Goal: Transaction & Acquisition: Purchase product/service

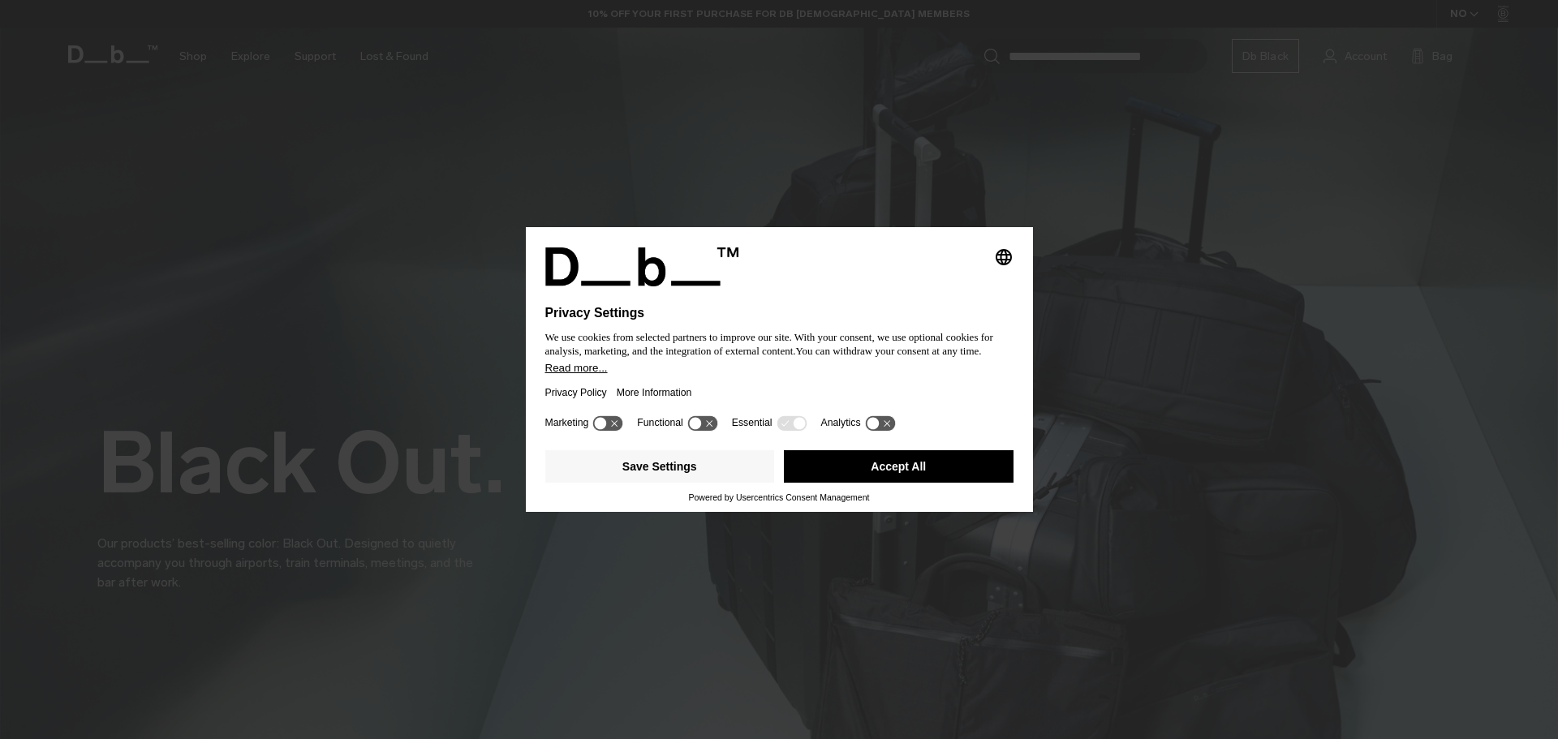
click at [823, 466] on button "Accept All" at bounding box center [899, 466] width 230 height 32
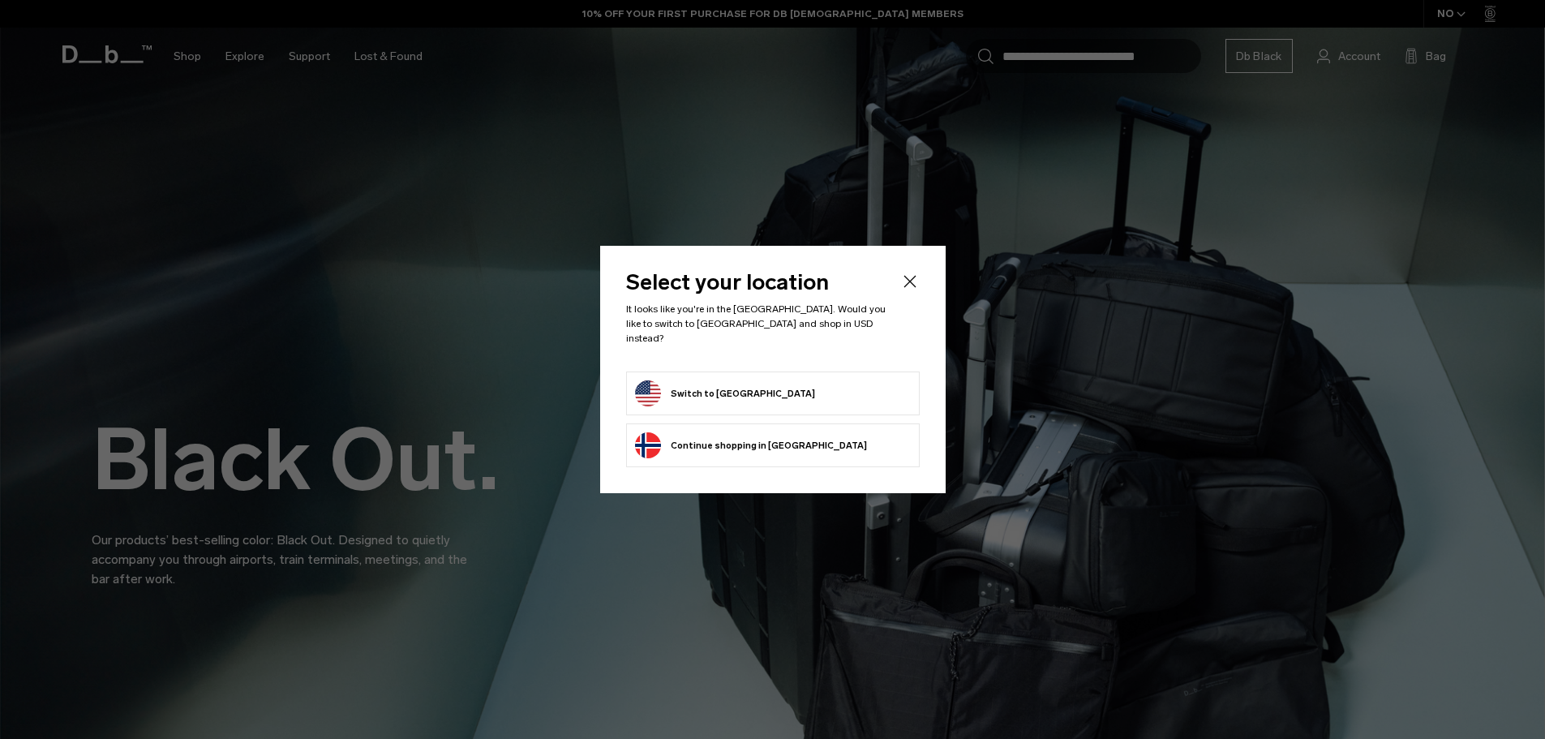
click at [866, 380] on form "Switch to United States" at bounding box center [773, 393] width 276 height 26
click at [652, 383] on button "Switch to United States" at bounding box center [725, 393] width 180 height 26
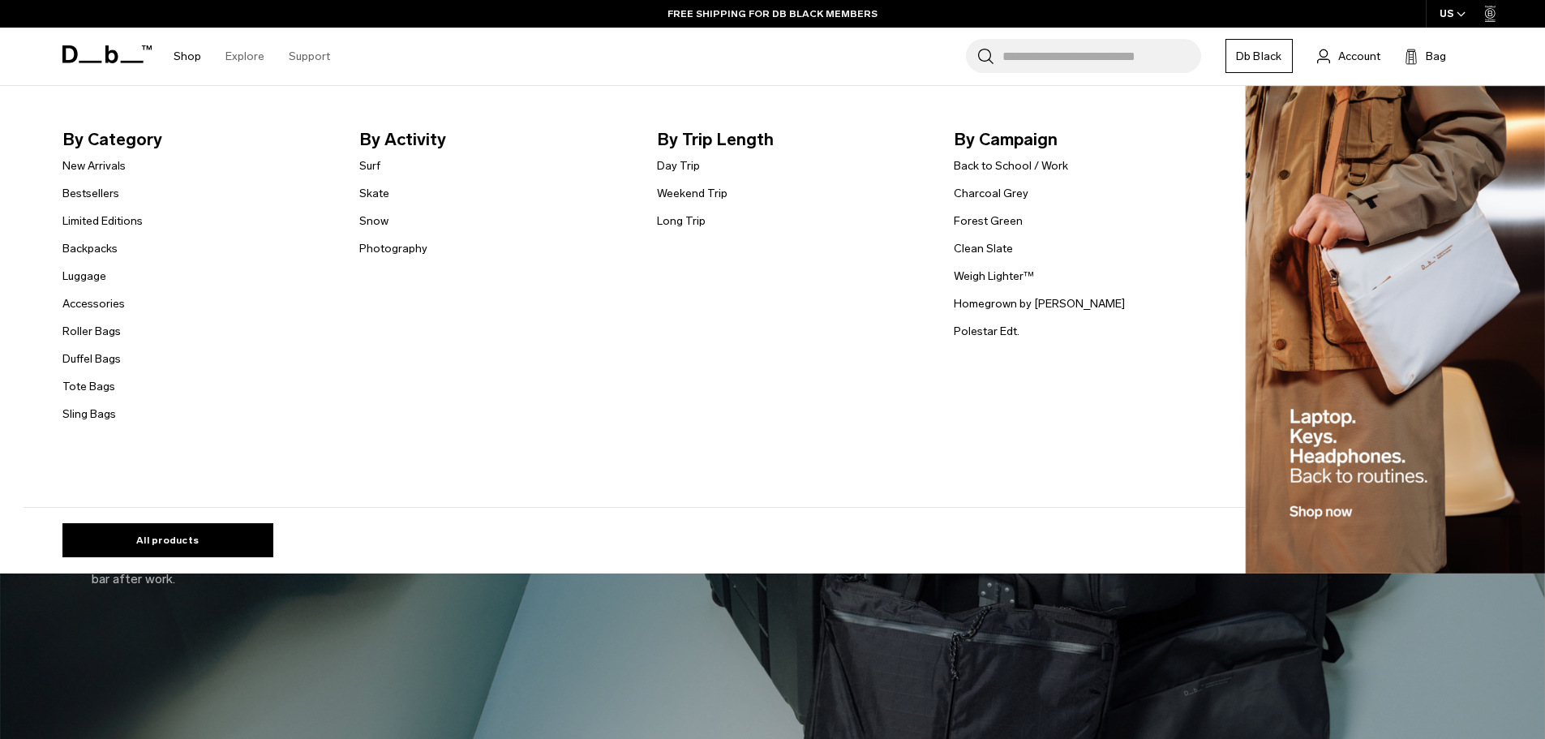
click at [187, 58] on link "Shop" at bounding box center [188, 57] width 28 height 58
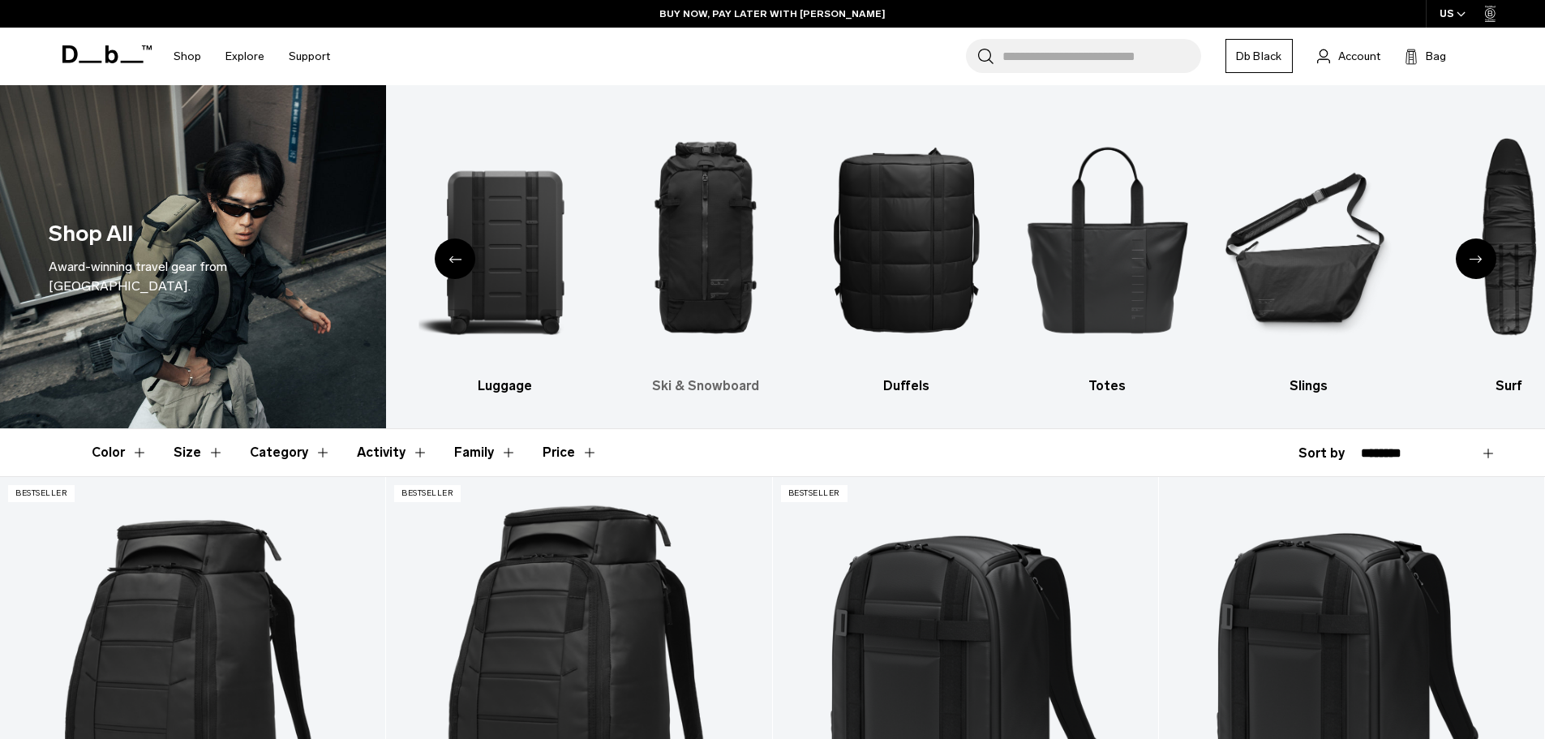
click at [671, 236] on img "3 / 10" at bounding box center [706, 239] width 173 height 259
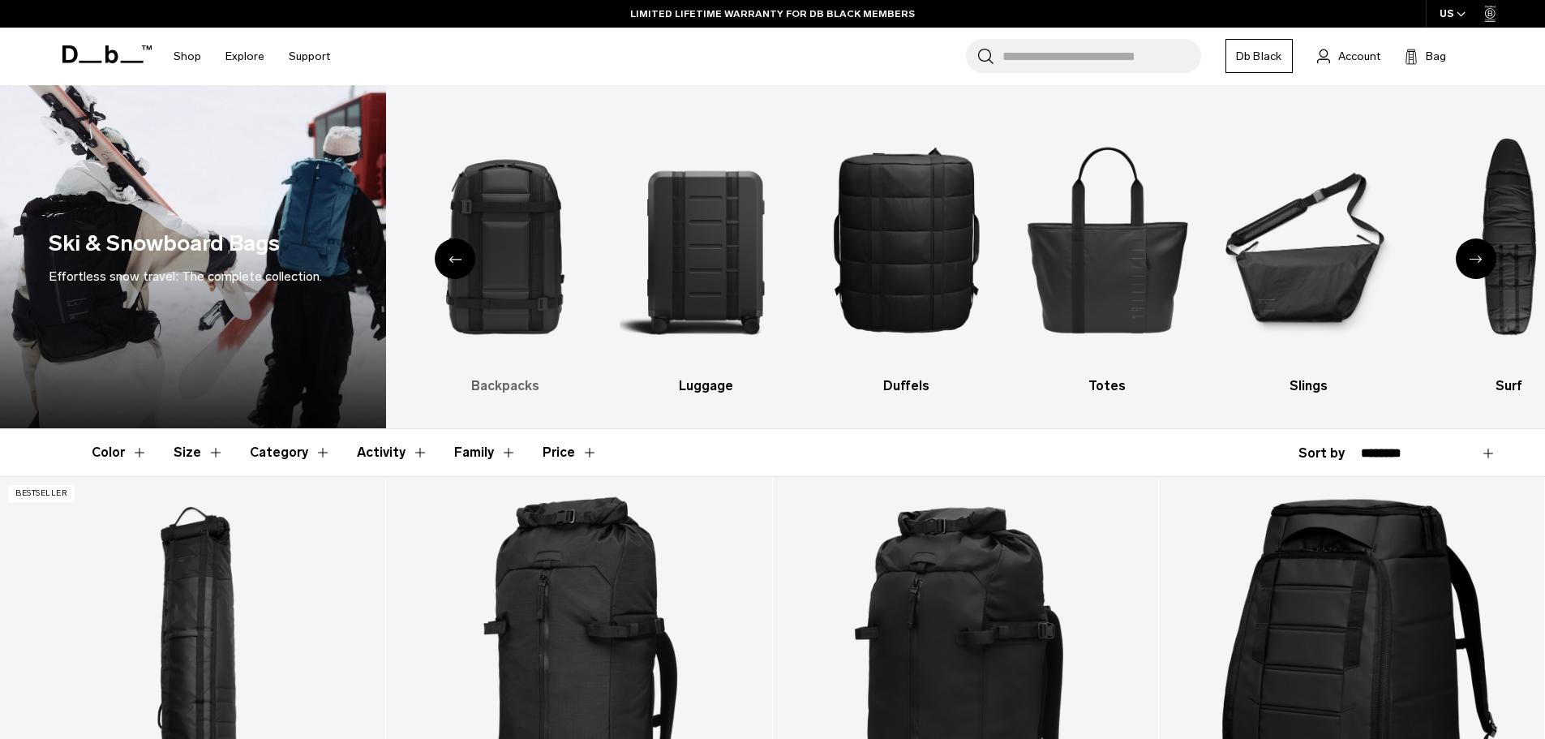
click at [518, 293] on img "2 / 10" at bounding box center [505, 239] width 173 height 259
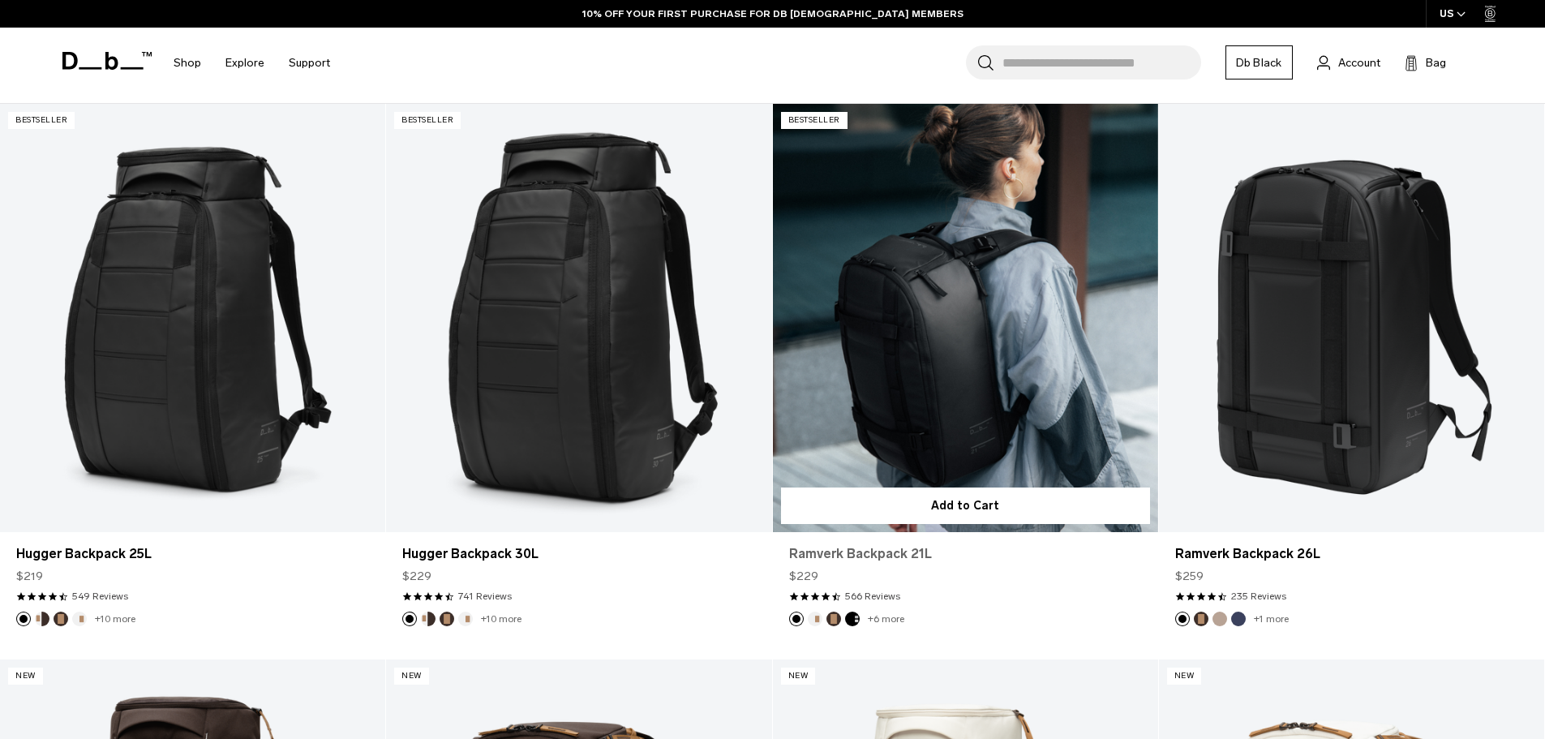
scroll to position [325, 0]
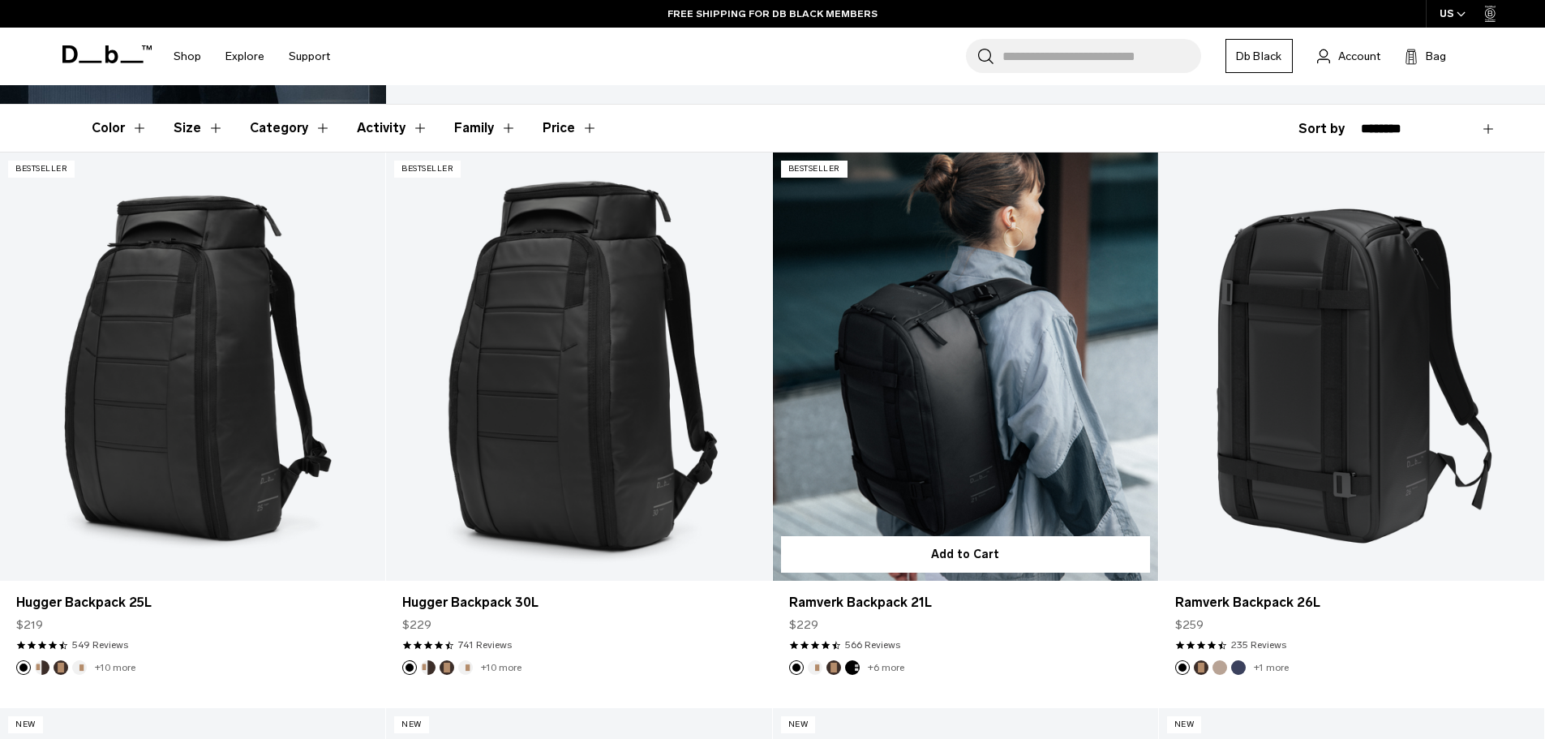
click at [1034, 336] on link "Ramverk Backpack 21L" at bounding box center [965, 367] width 385 height 428
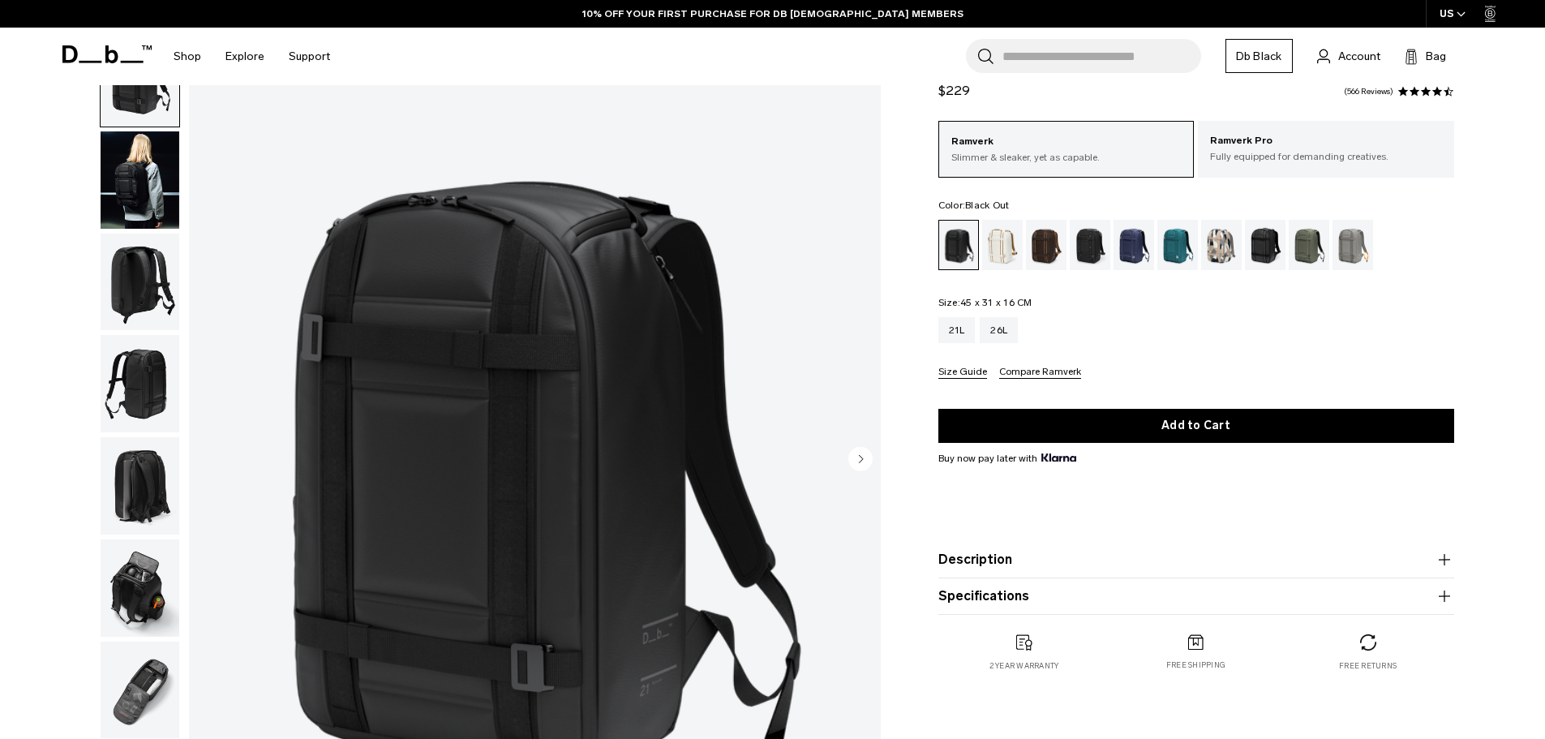
click at [134, 251] on img "button" at bounding box center [140, 282] width 79 height 97
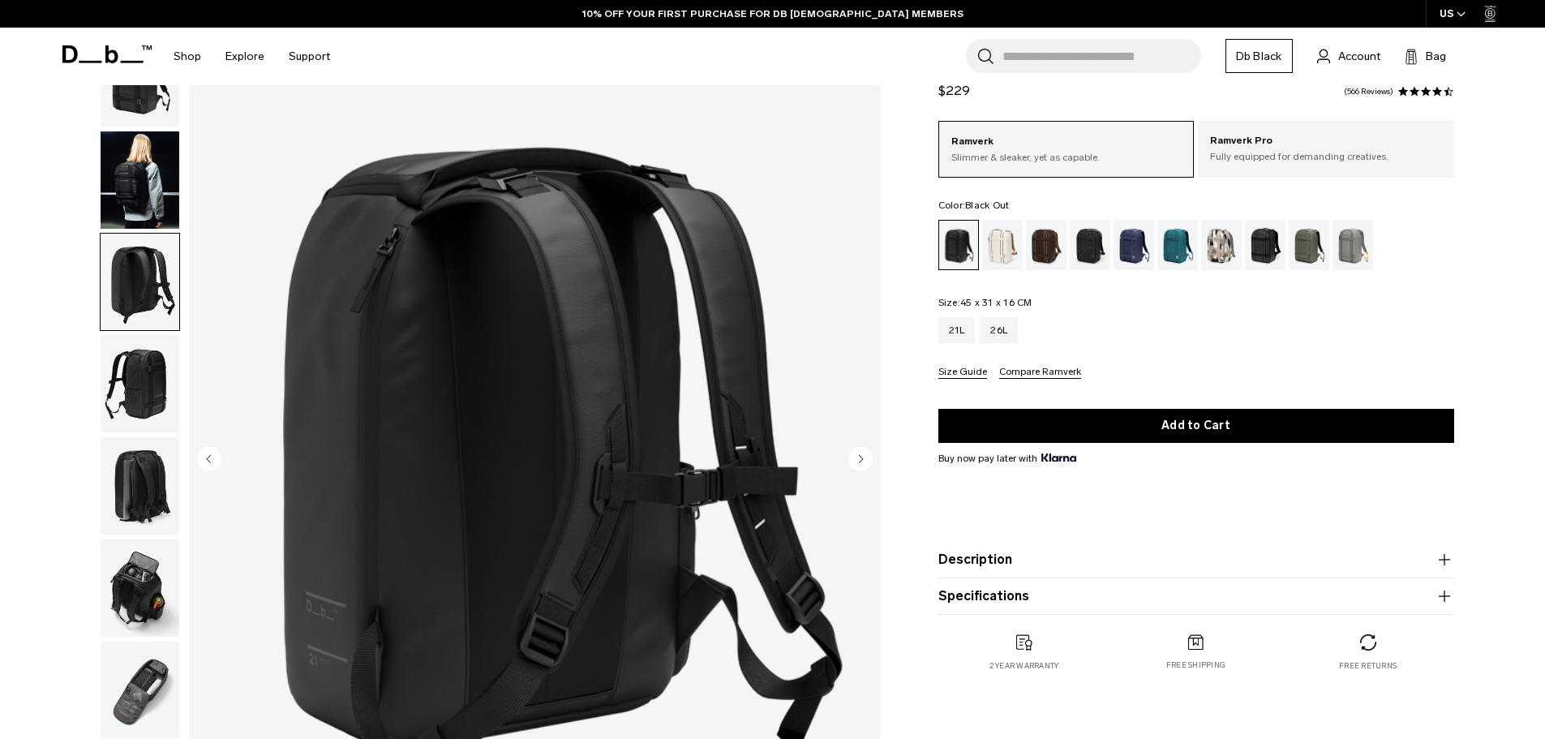
click at [120, 429] on img "button" at bounding box center [140, 383] width 79 height 97
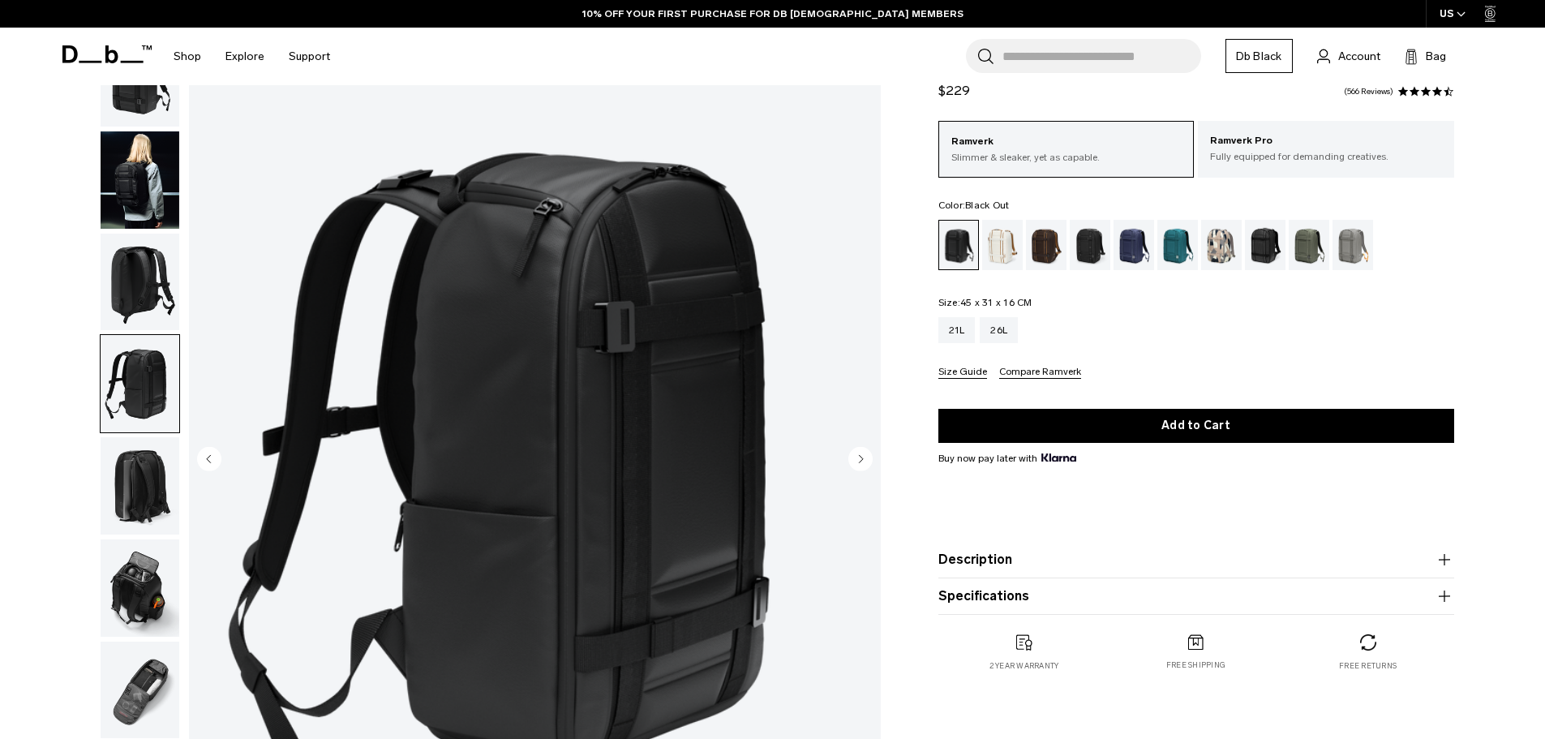
drag, startPoint x: 141, startPoint y: 491, endPoint x: 140, endPoint y: 509, distance: 17.9
click at [141, 492] on img "button" at bounding box center [140, 485] width 79 height 97
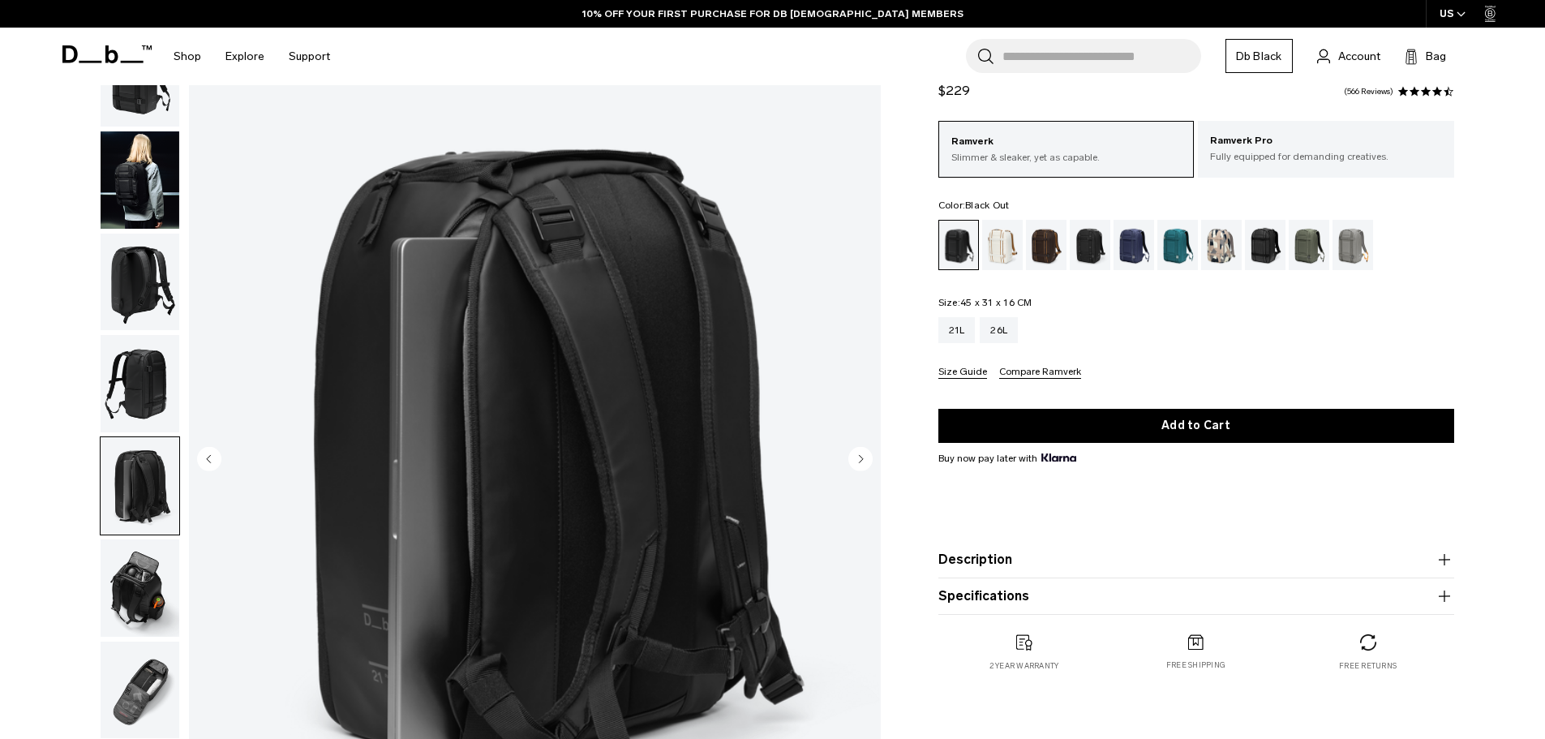
click at [135, 580] on img "button" at bounding box center [140, 587] width 79 height 97
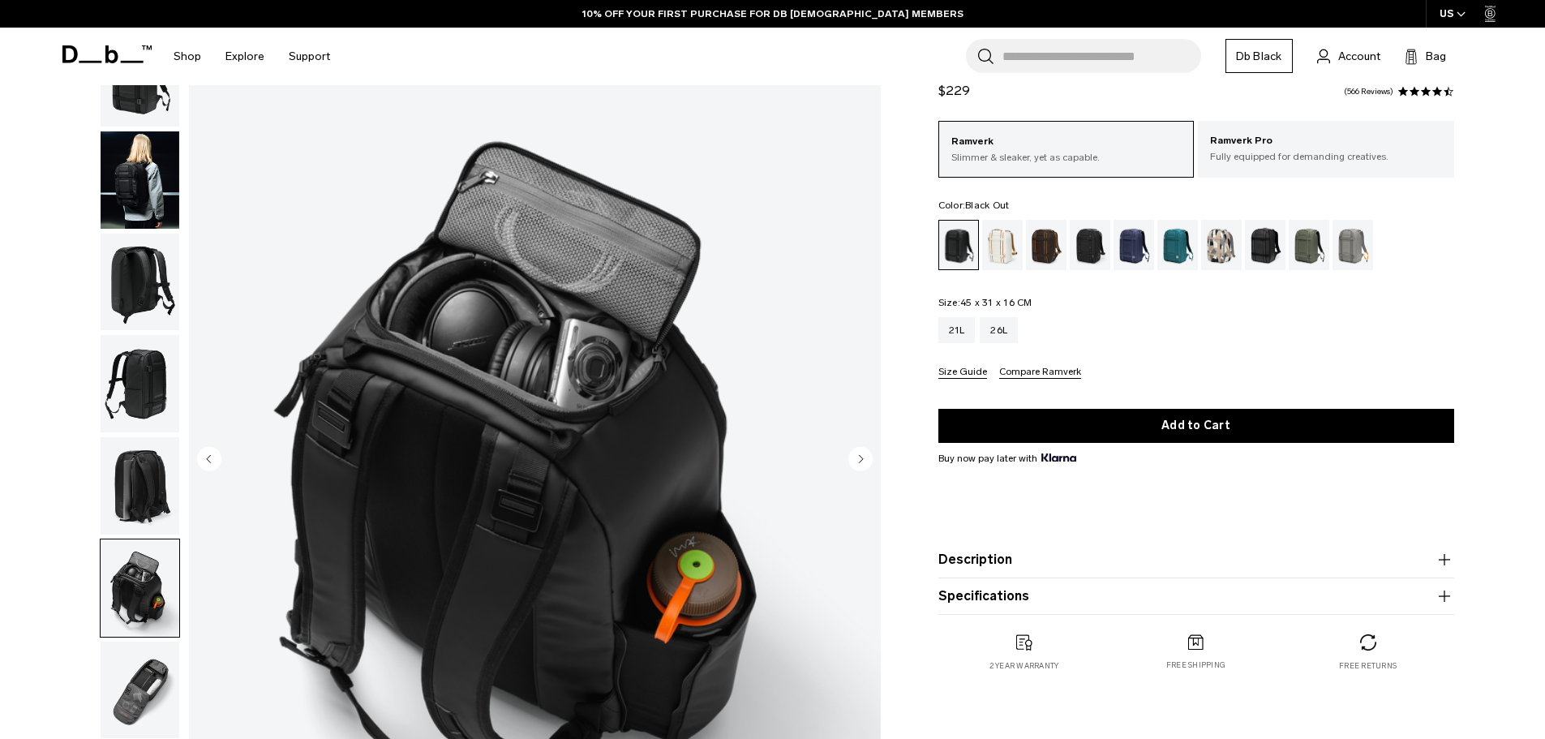
click at [158, 700] on img "button" at bounding box center [140, 690] width 79 height 97
